Goal: Book appointment/travel/reservation

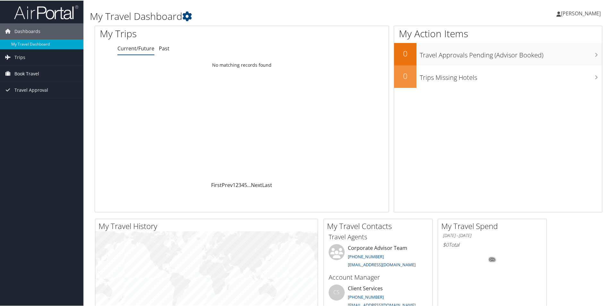
click at [30, 74] on span "Book Travel" at bounding box center [26, 73] width 25 height 16
click at [30, 105] on link "Book/Manage Online Trips" at bounding box center [41, 105] width 83 height 10
click at [32, 104] on link "Book/Manage Online Trips" at bounding box center [41, 105] width 83 height 10
